Goal: Information Seeking & Learning: Learn about a topic

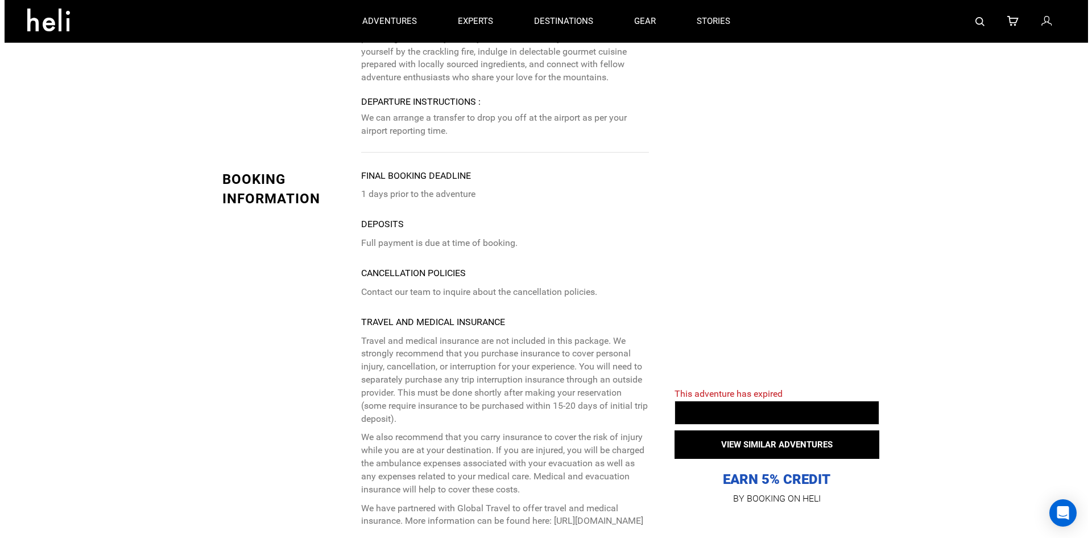
scroll to position [2674, 0]
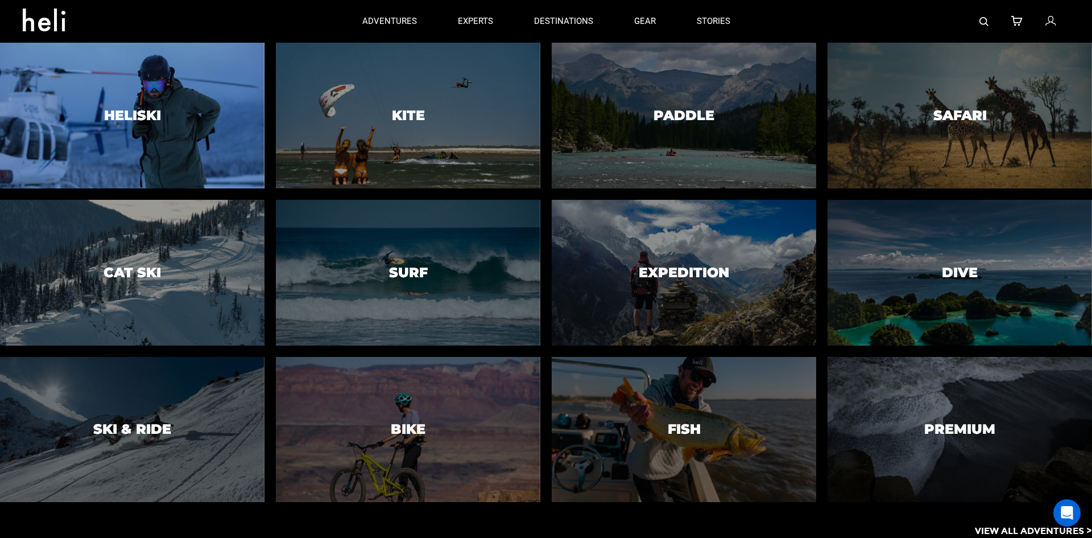
click at [160, 120] on h3 "Heliski" at bounding box center [132, 115] width 57 height 15
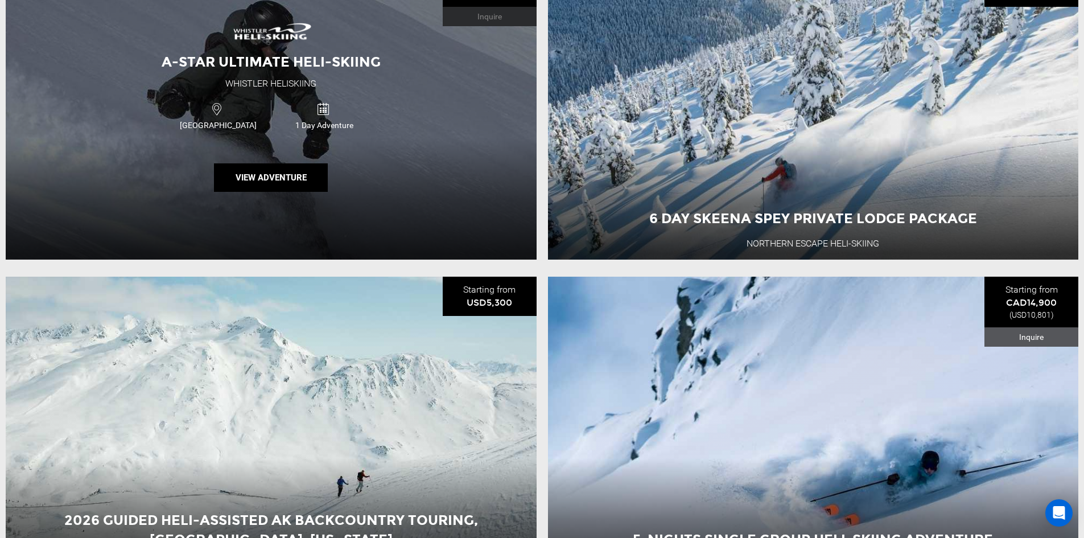
scroll to position [3584, 0]
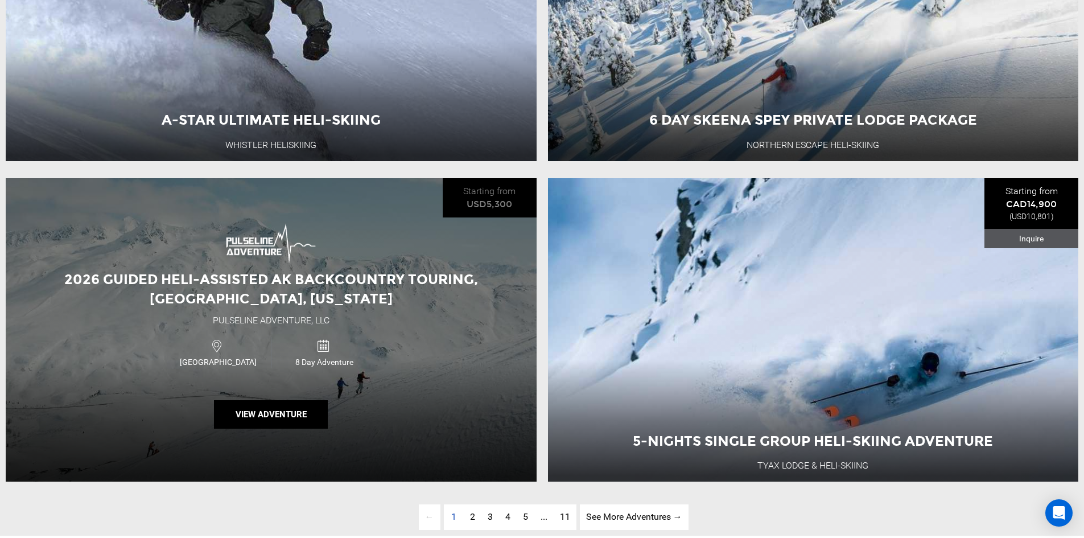
click at [341, 288] on div "2026 Guided Heli-Assisted AK Backcountry Touring, [GEOGRAPHIC_DATA], [US_STATE]…" at bounding box center [271, 329] width 531 height 303
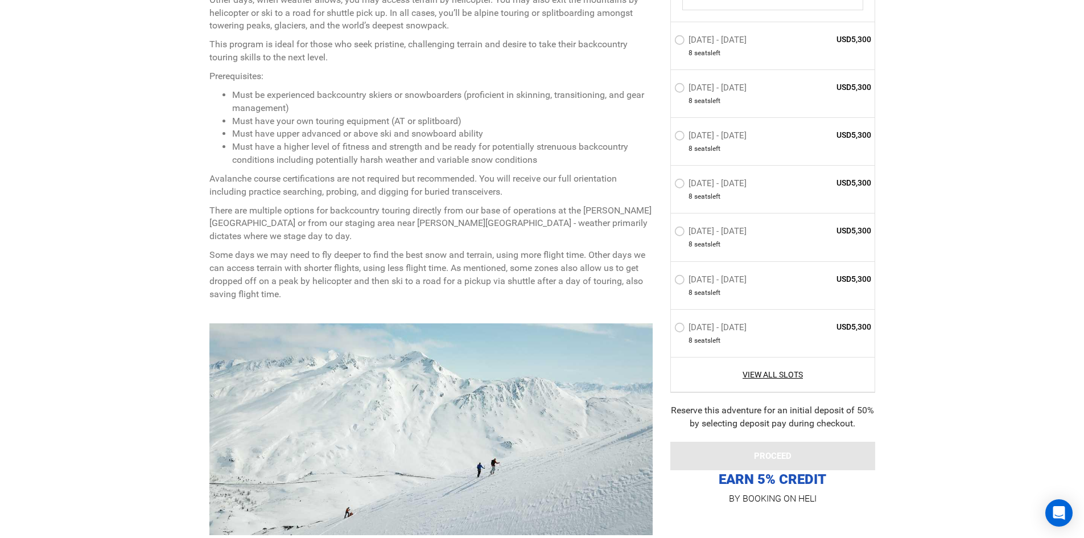
scroll to position [626, 0]
